Goal: Information Seeking & Learning: Learn about a topic

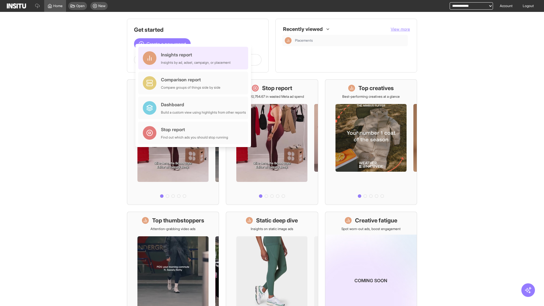
click at [195, 58] on div "Insights report Insights by ad, adset, campaign, or placement" at bounding box center [196, 58] width 70 height 14
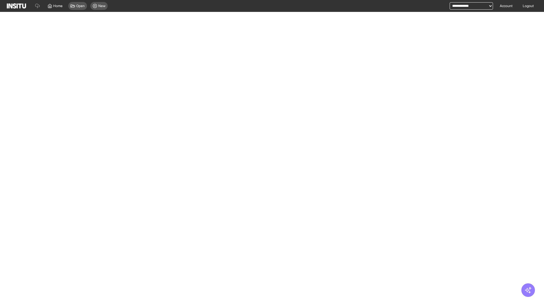
select select "**"
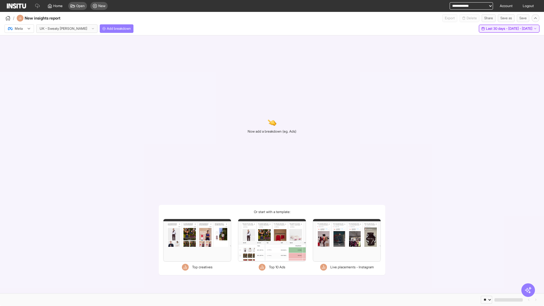
click at [496, 29] on span "Last 30 days - [DATE] - [DATE]" at bounding box center [509, 28] width 46 height 5
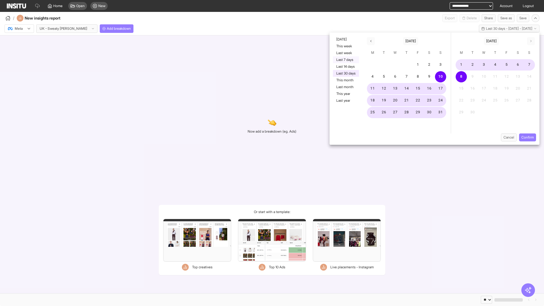
click at [345, 60] on button "Last 7 days" at bounding box center [346, 59] width 26 height 7
